Goal: Task Accomplishment & Management: Use online tool/utility

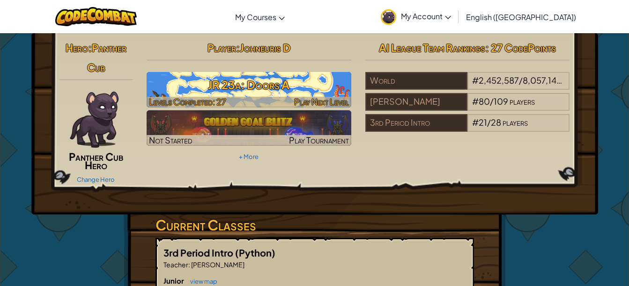
click at [273, 79] on h3 "JR 23a: Doors A" at bounding box center [249, 84] width 205 height 21
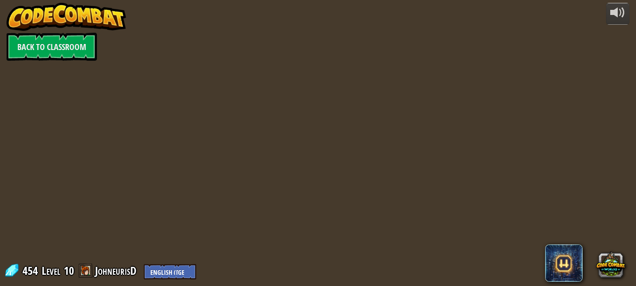
click at [285, 80] on div at bounding box center [317, 143] width 413 height 286
drag, startPoint x: 212, startPoint y: 110, endPoint x: 214, endPoint y: 104, distance: 6.3
click at [213, 107] on div at bounding box center [317, 143] width 413 height 286
click at [220, 97] on div at bounding box center [317, 143] width 413 height 286
drag, startPoint x: 220, startPoint y: 97, endPoint x: 220, endPoint y: 84, distance: 12.6
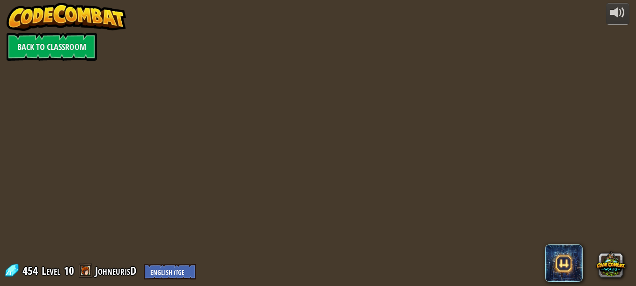
click at [220, 95] on div at bounding box center [317, 143] width 413 height 286
click at [220, 84] on div at bounding box center [317, 143] width 413 height 286
click at [219, 81] on div at bounding box center [317, 143] width 413 height 286
click at [230, 87] on div at bounding box center [317, 143] width 413 height 286
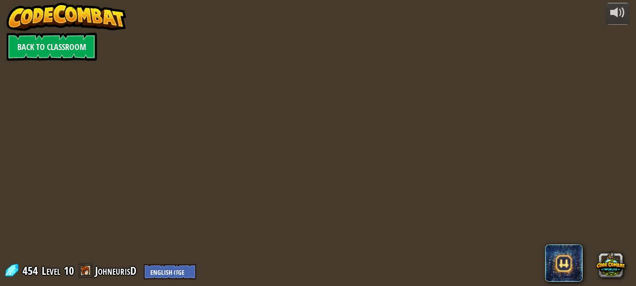
click at [230, 87] on div at bounding box center [317, 143] width 413 height 286
click at [230, 88] on div at bounding box center [317, 143] width 413 height 286
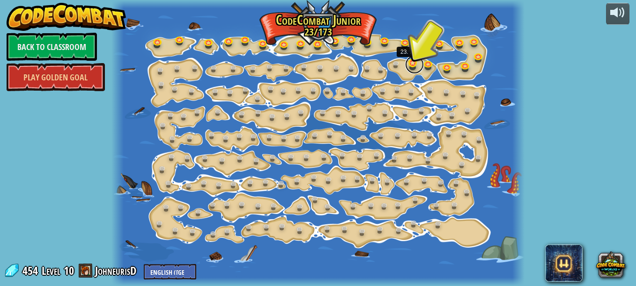
click at [415, 62] on link at bounding box center [414, 64] width 19 height 19
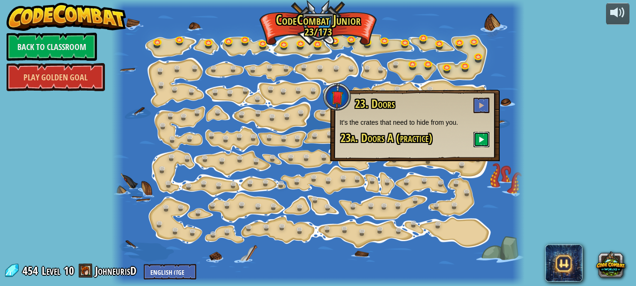
click at [480, 142] on span at bounding box center [481, 139] width 7 height 7
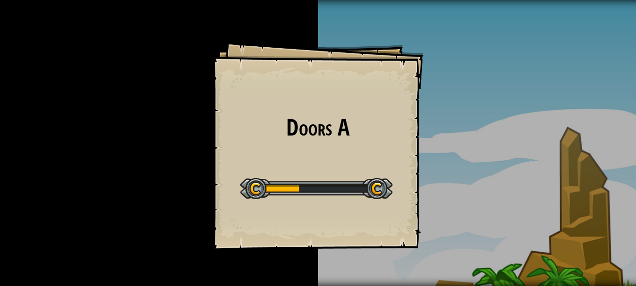
click at [280, 182] on div at bounding box center [316, 188] width 152 height 21
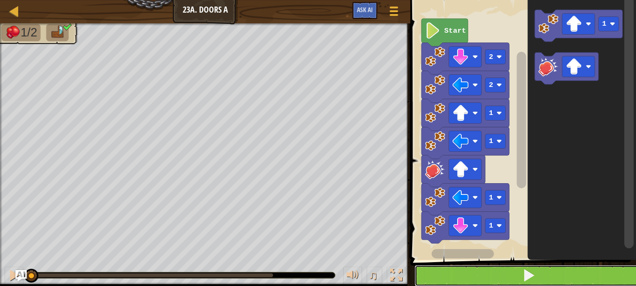
click at [564, 273] on button at bounding box center [528, 276] width 228 height 22
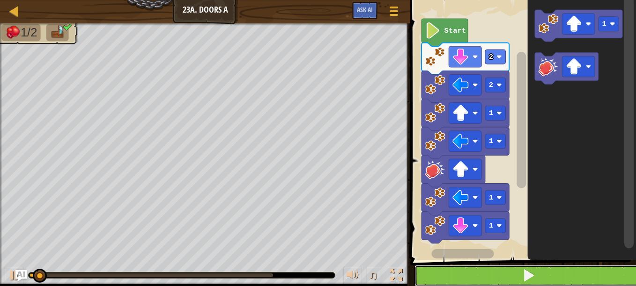
click at [519, 267] on button at bounding box center [528, 276] width 228 height 22
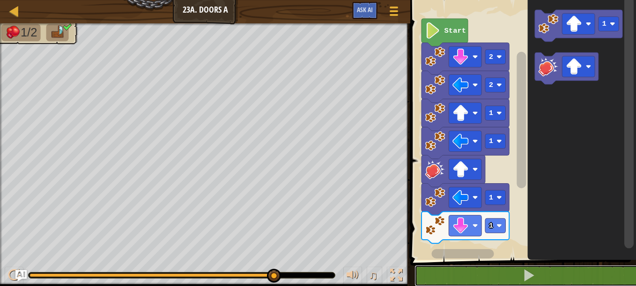
drag, startPoint x: 275, startPoint y: 275, endPoint x: 313, endPoint y: 272, distance: 38.5
drag, startPoint x: 314, startPoint y: 278, endPoint x: 286, endPoint y: 269, distance: 29.3
click at [307, 275] on div at bounding box center [182, 276] width 306 height 6
drag, startPoint x: 271, startPoint y: 271, endPoint x: 277, endPoint y: 271, distance: 6.2
click at [304, 285] on div "♫" at bounding box center [205, 273] width 410 height 28
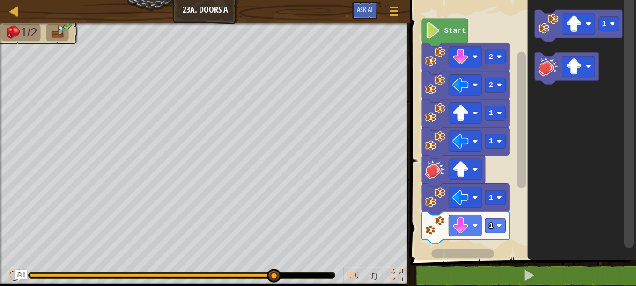
click at [440, 37] on image "Blockly Workspace" at bounding box center [432, 30] width 15 height 16
click at [432, 36] on image "Blockly Workspace" at bounding box center [432, 30] width 15 height 16
click at [57, 39] on div "1/2" at bounding box center [205, 154] width 410 height 262
click at [11, 8] on div at bounding box center [14, 11] width 12 height 12
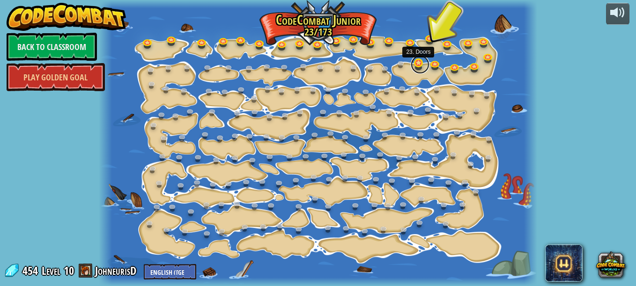
click at [420, 68] on link at bounding box center [419, 64] width 19 height 19
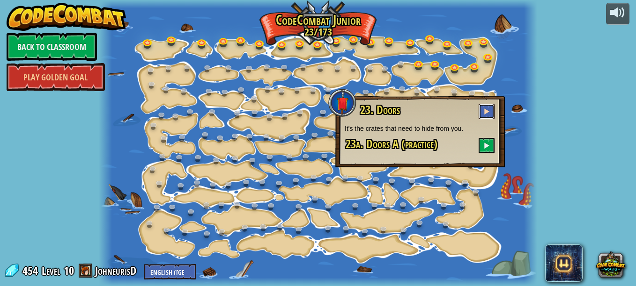
click at [484, 107] on button at bounding box center [486, 111] width 16 height 15
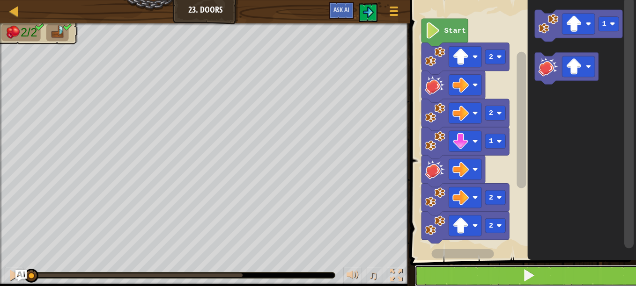
click at [555, 266] on button at bounding box center [528, 276] width 228 height 22
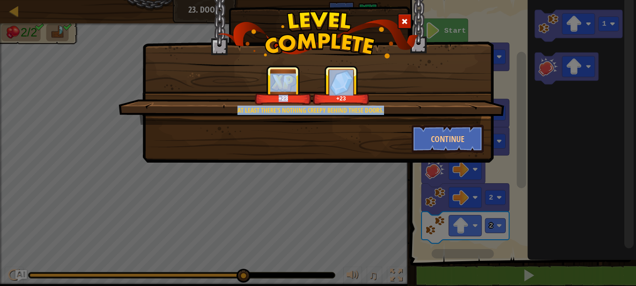
drag, startPoint x: 482, startPoint y: 69, endPoint x: 481, endPoint y: 73, distance: 4.9
click at [481, 73] on div "At least there's nothing creepy behind these doors. +23 +23 Continue" at bounding box center [318, 143] width 636 height 286
drag, startPoint x: 481, startPoint y: 73, endPoint x: 458, endPoint y: 134, distance: 65.0
click at [458, 134] on button "Continue" at bounding box center [447, 139] width 73 height 28
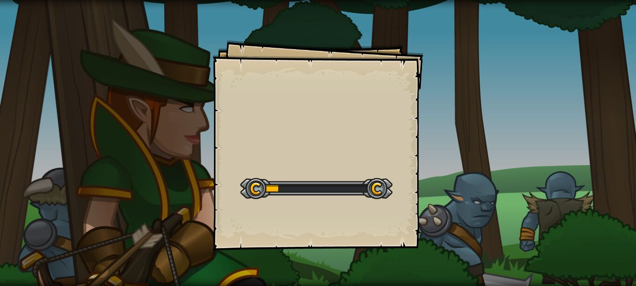
click at [454, 137] on div "Goals Start Level Error loading from server. Try refreshing the page. You'll ne…" at bounding box center [318, 143] width 636 height 286
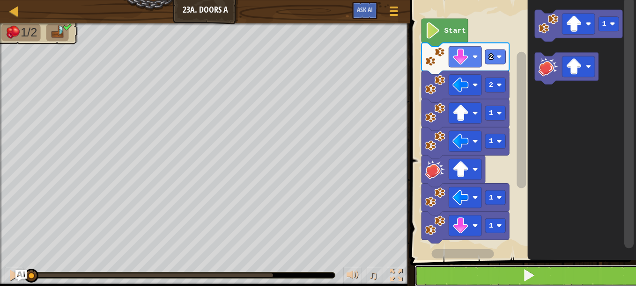
click at [467, 277] on button at bounding box center [528, 276] width 228 height 22
click at [463, 280] on button at bounding box center [528, 276] width 228 height 22
click at [465, 275] on button at bounding box center [528, 276] width 228 height 22
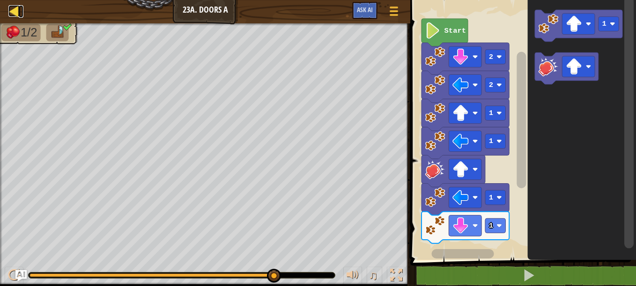
click at [13, 8] on div at bounding box center [14, 11] width 12 height 12
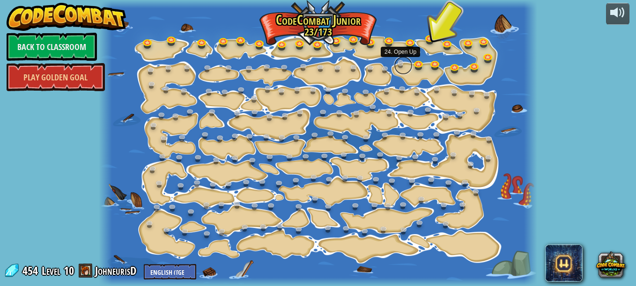
click at [399, 69] on link at bounding box center [403, 65] width 19 height 19
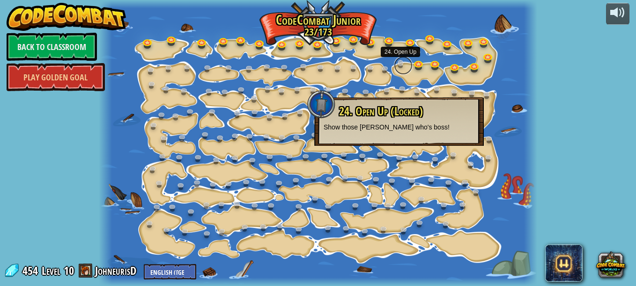
click at [399, 69] on link at bounding box center [403, 65] width 19 height 19
click at [398, 70] on link at bounding box center [403, 65] width 19 height 19
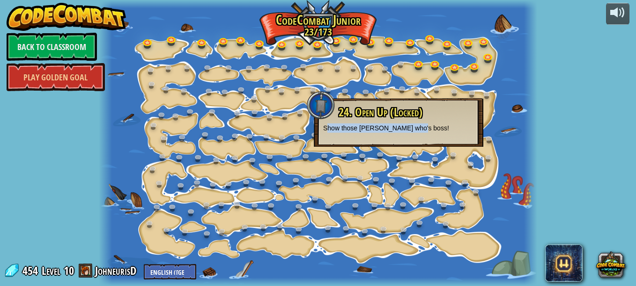
drag, startPoint x: 328, startPoint y: 128, endPoint x: 420, endPoint y: 147, distance: 94.2
click at [420, 147] on div "15. Step Change Change step arguments. 15a. Step Change A (practice) 11. Go Sma…" at bounding box center [318, 143] width 438 height 286
drag, startPoint x: 332, startPoint y: 126, endPoint x: 472, endPoint y: 165, distance: 145.7
click at [472, 165] on div "15. Step Change Change step arguments. 15a. Step Change A (practice) 11. Go Sma…" at bounding box center [318, 143] width 438 height 286
drag, startPoint x: 472, startPoint y: 165, endPoint x: 509, endPoint y: 160, distance: 36.9
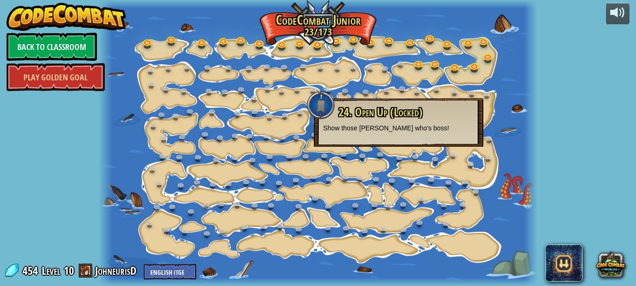
click at [523, 159] on div "15. Step Change Change step arguments. 15a. Step Change A (practice) 11. Go Sma…" at bounding box center [318, 143] width 438 height 286
click at [521, 119] on div at bounding box center [318, 143] width 438 height 286
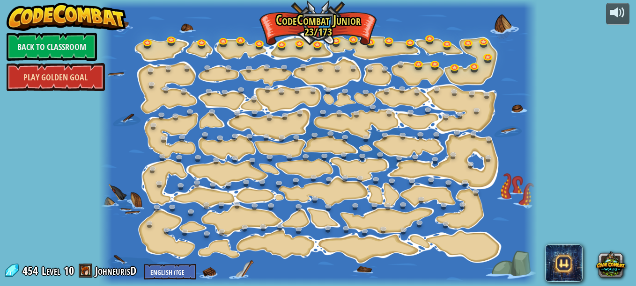
drag, startPoint x: 56, startPoint y: 81, endPoint x: 52, endPoint y: 71, distance: 10.5
click at [56, 80] on link "Play Golden Goal" at bounding box center [56, 77] width 98 height 28
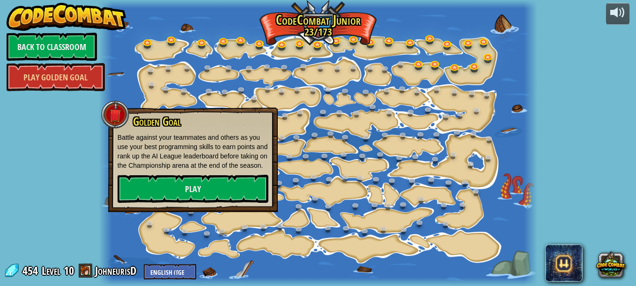
click at [181, 157] on p "Battle against your teammates and others as you use your best programming skill…" at bounding box center [192, 151] width 151 height 37
click at [199, 189] on link "Play" at bounding box center [192, 189] width 151 height 28
click at [201, 190] on link "Play" at bounding box center [192, 189] width 151 height 28
click at [202, 189] on link "Play" at bounding box center [192, 189] width 151 height 28
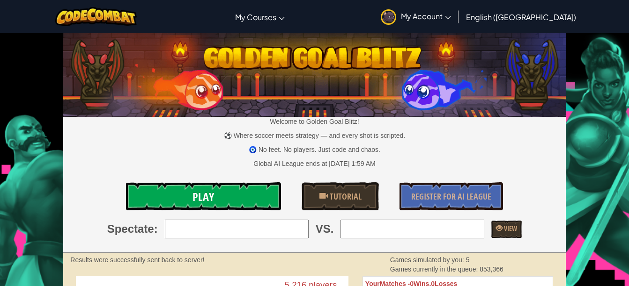
click at [154, 195] on link "Play" at bounding box center [203, 197] width 155 height 28
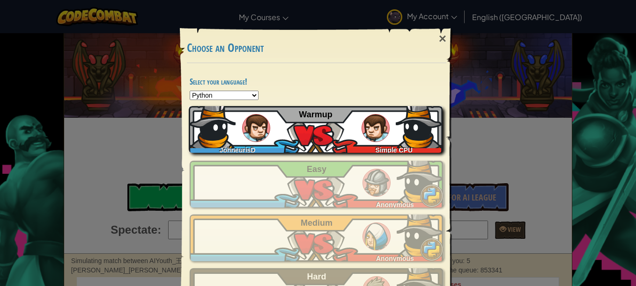
click at [347, 119] on div "JohneurisD Simple CPU Warmup" at bounding box center [316, 129] width 254 height 47
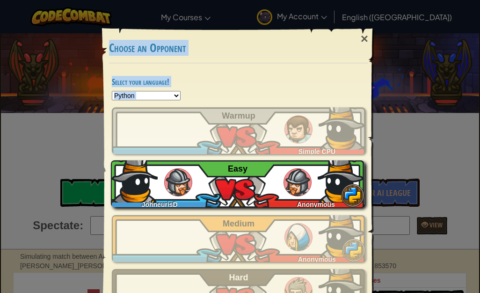
drag, startPoint x: 98, startPoint y: 27, endPoint x: 169, endPoint y: 200, distance: 187.0
click at [94, 185] on div "× Choose an Opponent Select your language! Python JavaScript CoffeeScript Lua C…" at bounding box center [240, 146] width 480 height 293
